Goal: Information Seeking & Learning: Learn about a topic

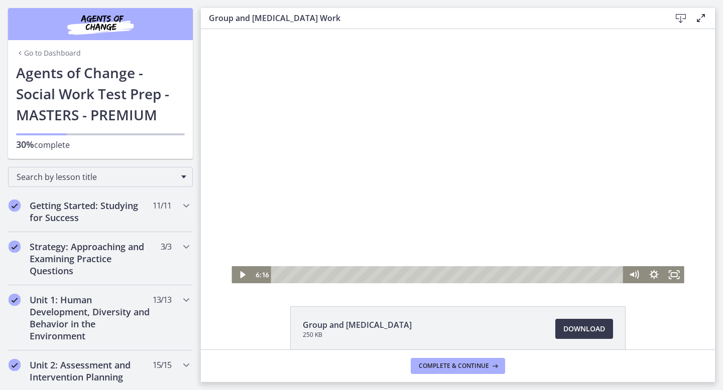
scroll to position [527, 0]
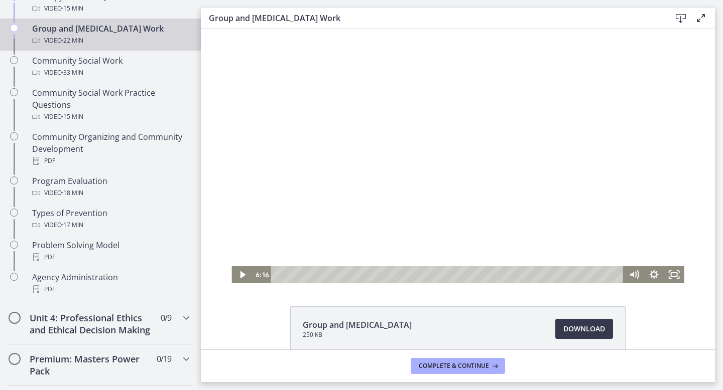
click at [429, 148] on div at bounding box center [457, 156] width 452 height 254
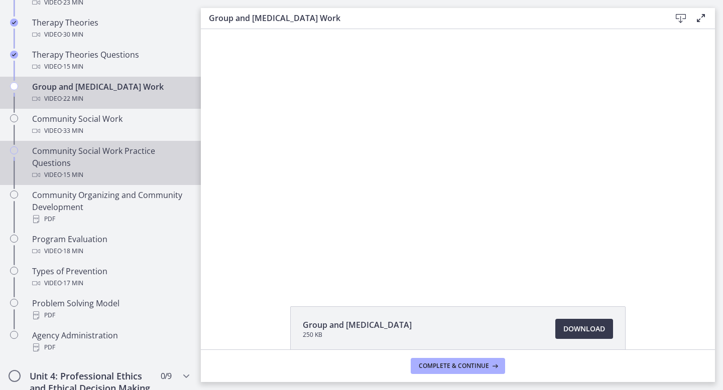
scroll to position [468, 0]
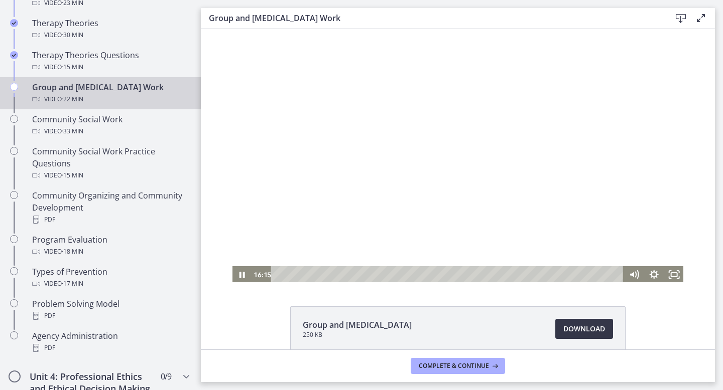
click at [603, 329] on span "Download Opens in a new window" at bounding box center [584, 329] width 42 height 12
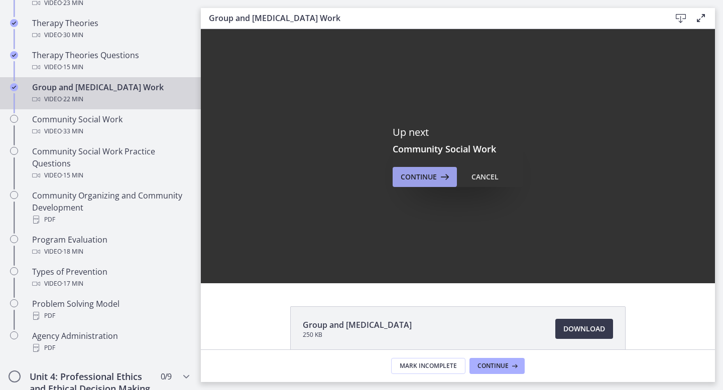
click at [439, 173] on icon at bounding box center [444, 177] width 14 height 12
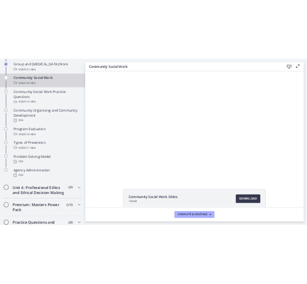
scroll to position [1, 0]
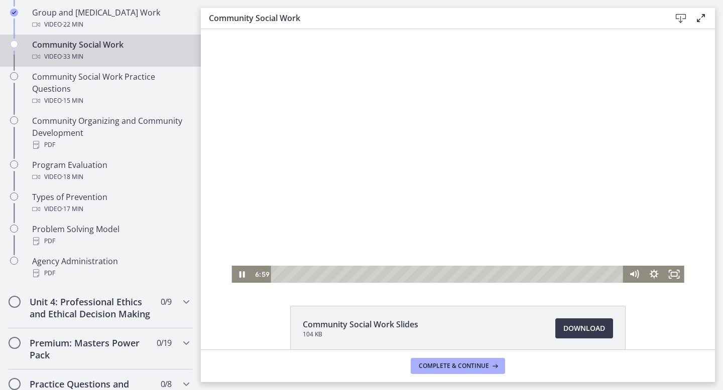
click at [342, 190] on div at bounding box center [457, 156] width 452 height 254
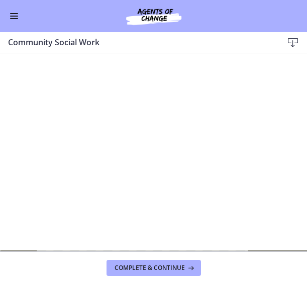
scroll to position [541, 0]
click at [151, 165] on div at bounding box center [153, 180] width 307 height 173
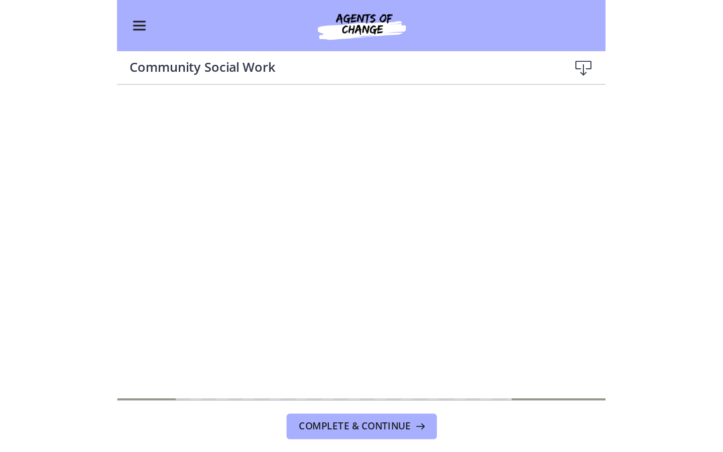
scroll to position [33, 0]
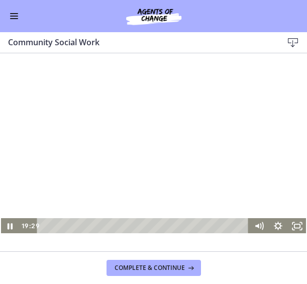
click at [44, 128] on div at bounding box center [153, 148] width 307 height 173
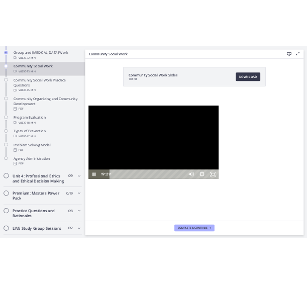
scroll to position [543, 0]
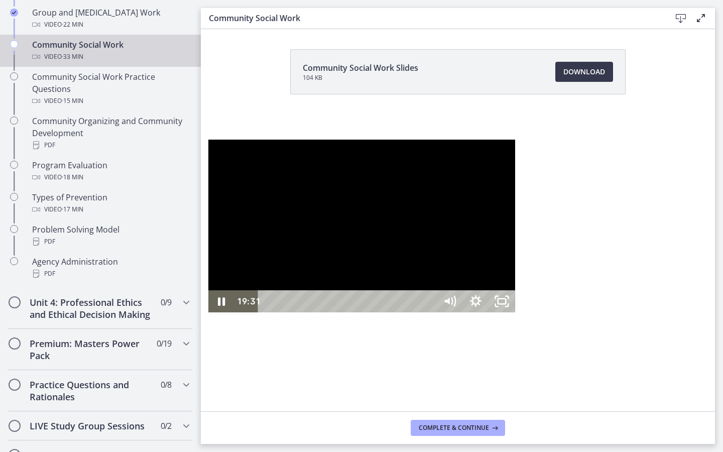
click at [208, 283] on div at bounding box center [361, 226] width 307 height 173
click at [440, 140] on div at bounding box center [361, 226] width 307 height 173
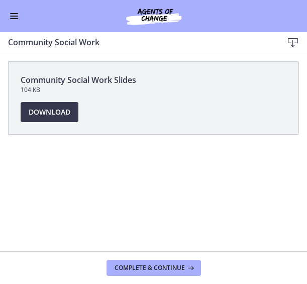
scroll to position [541, 0]
